Goal: Task Accomplishment & Management: Use online tool/utility

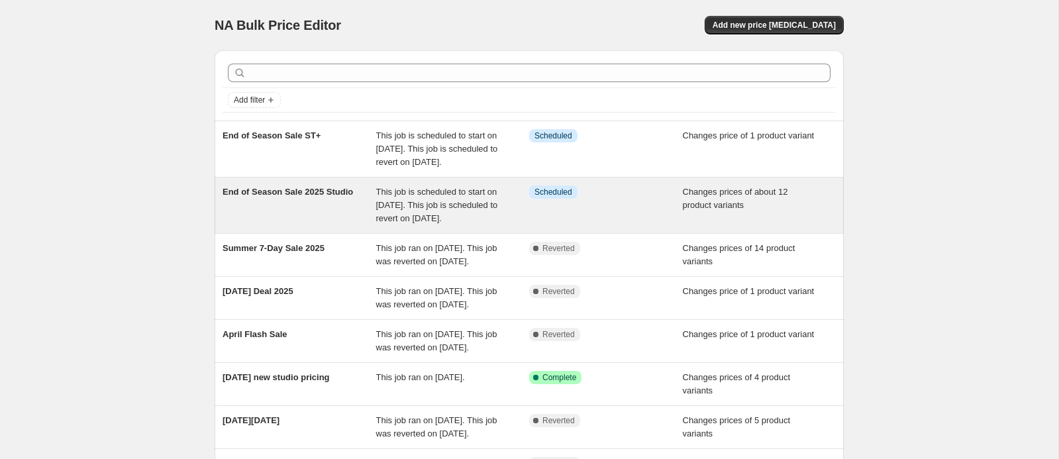
click at [329, 225] on div "End of Season Sale 2025 Studio" at bounding box center [300, 205] width 154 height 40
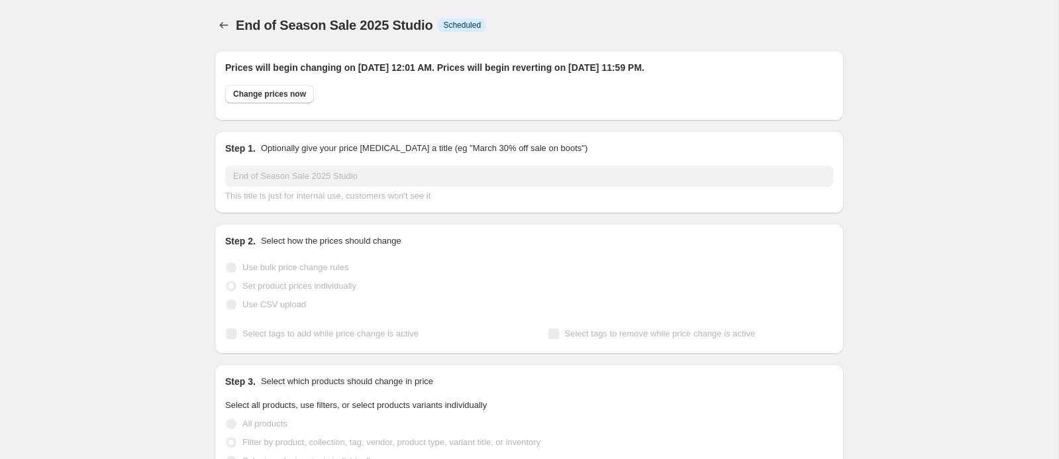
select select "collection"
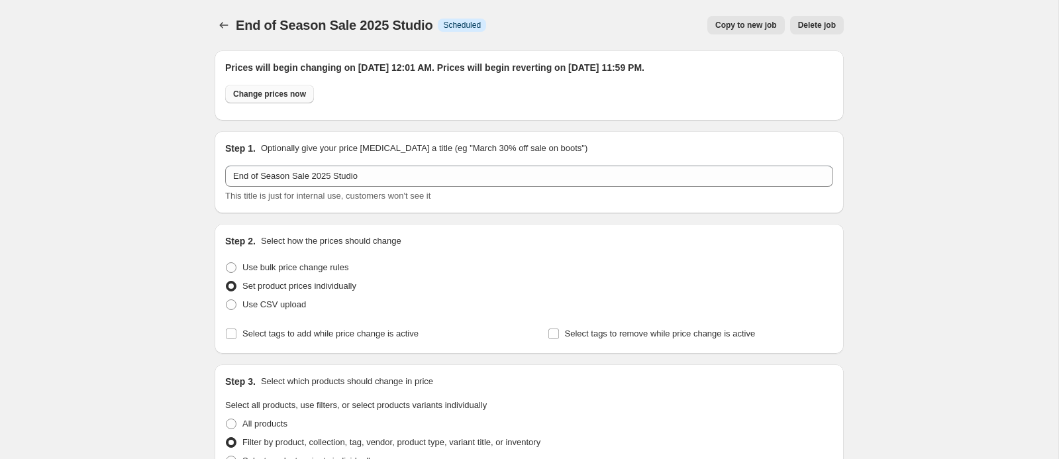
click at [272, 96] on span "Change prices now" at bounding box center [269, 94] width 73 height 11
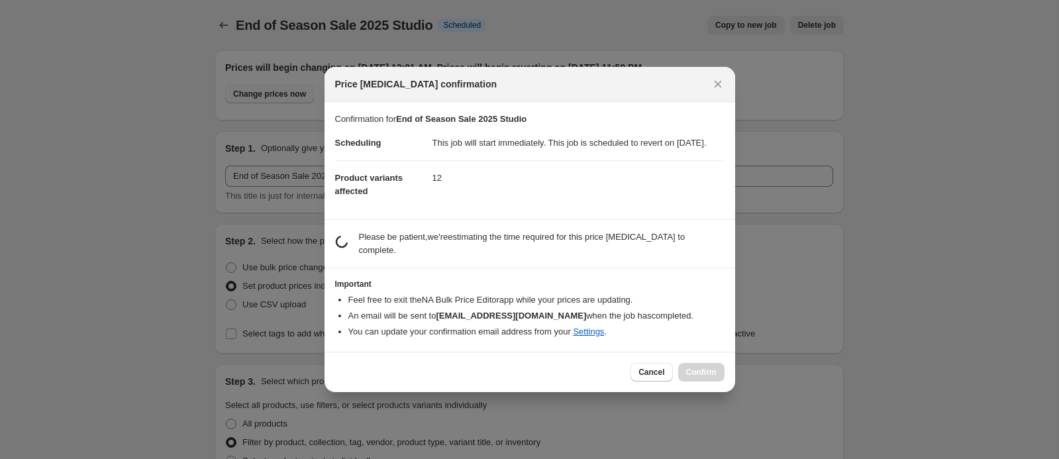
radio input "true"
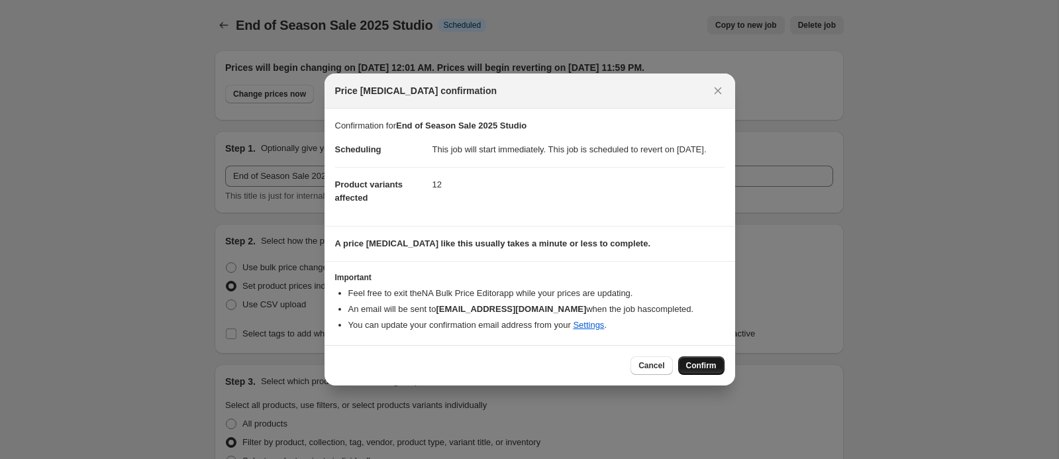
click at [701, 371] on span "Confirm" at bounding box center [701, 365] width 30 height 11
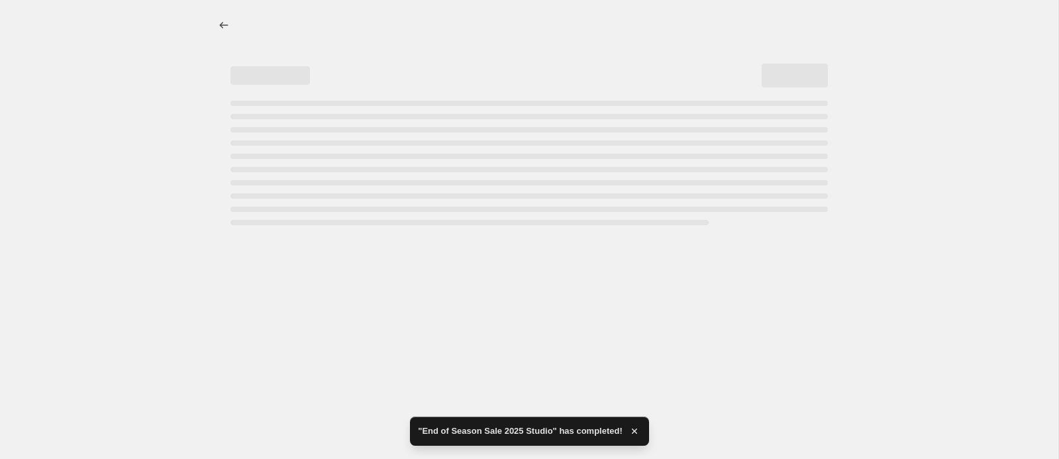
select select "collection"
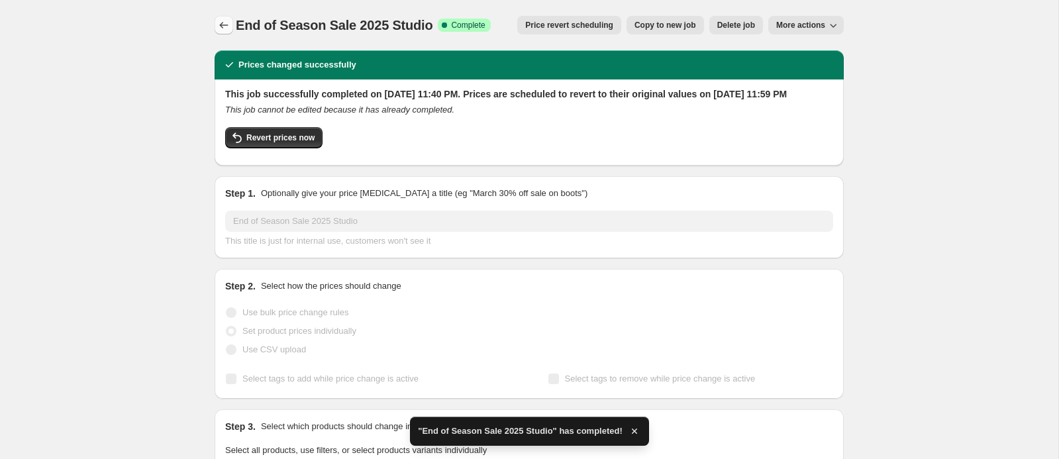
click at [220, 23] on icon "Price change jobs" at bounding box center [223, 25] width 13 height 13
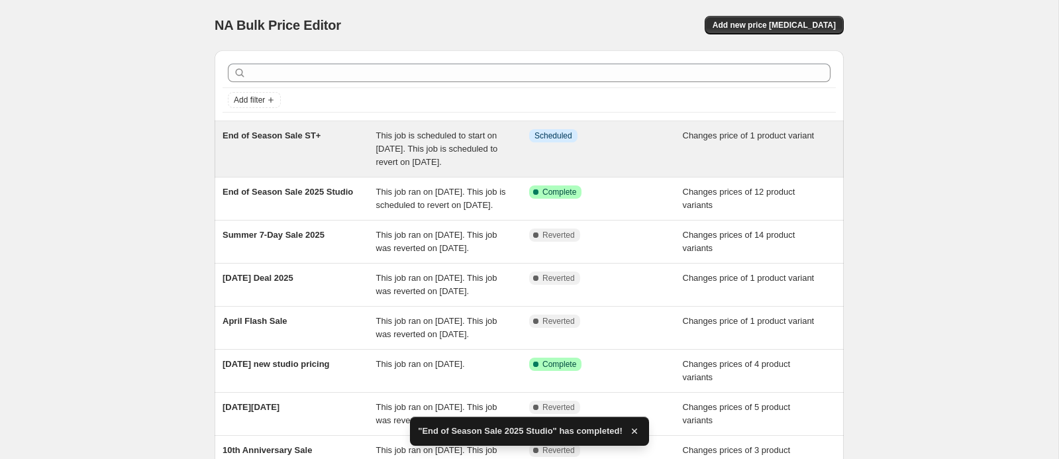
click at [310, 158] on div "End of Season Sale ST+" at bounding box center [300, 149] width 154 height 40
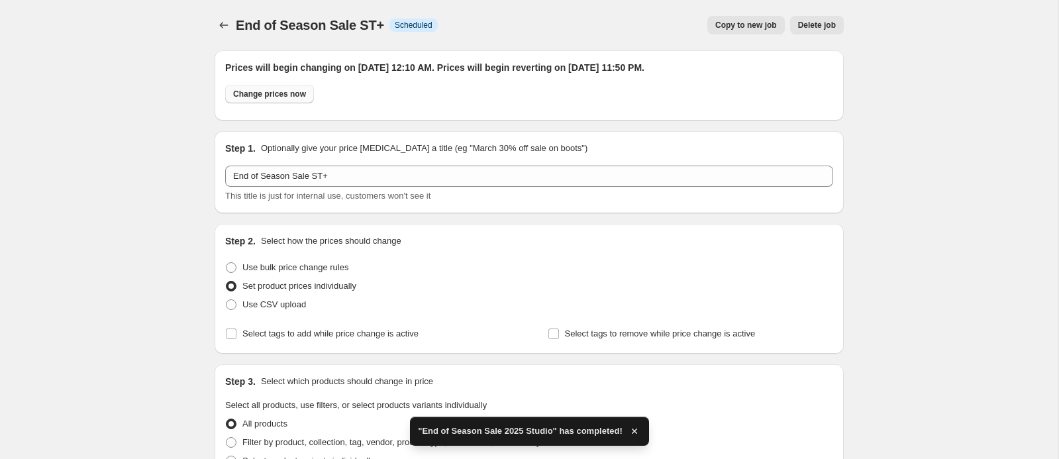
click at [285, 93] on span "Change prices now" at bounding box center [269, 94] width 73 height 11
radio input "true"
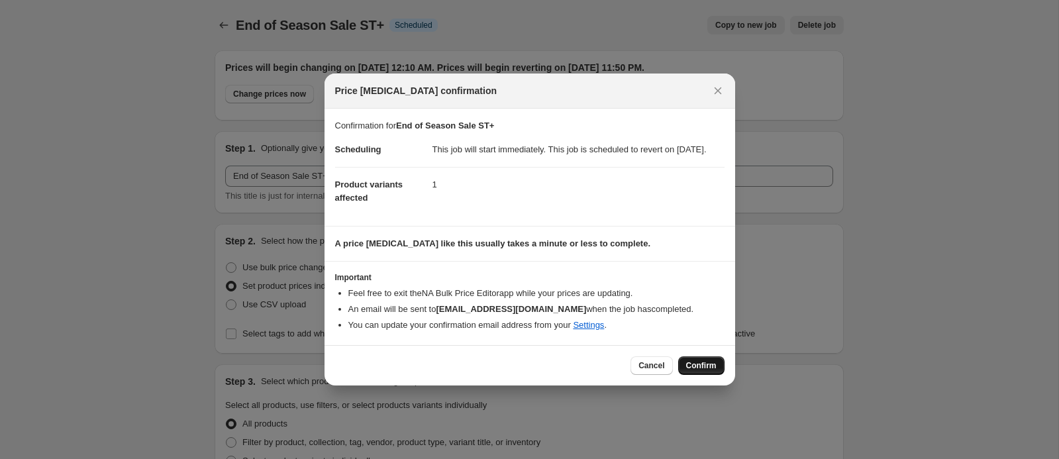
click at [707, 371] on span "Confirm" at bounding box center [701, 365] width 30 height 11
